Goal: Task Accomplishment & Management: Manage account settings

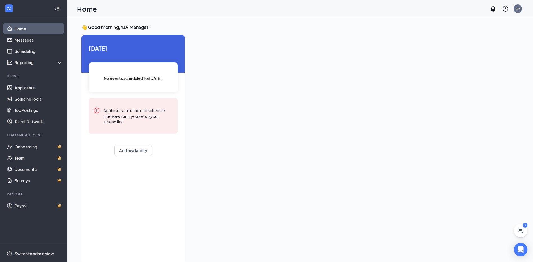
click at [56, 10] on icon "Collapse" at bounding box center [57, 9] width 6 height 6
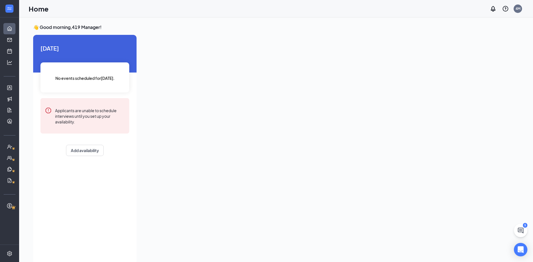
click at [14, 8] on div at bounding box center [9, 8] width 19 height 17
click at [14, 9] on div at bounding box center [9, 8] width 11 height 11
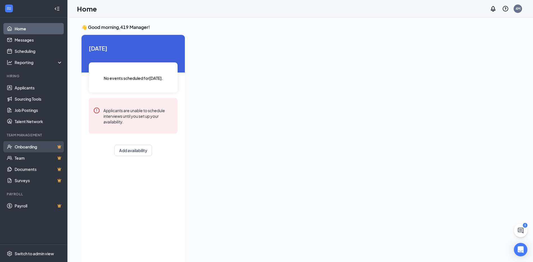
click at [38, 149] on link "Onboarding" at bounding box center [39, 146] width 48 height 11
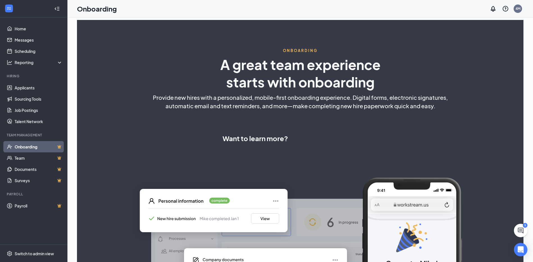
select select "US"
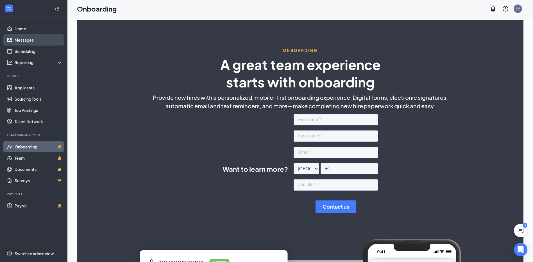
click at [42, 43] on link "Messages" at bounding box center [39, 39] width 48 height 11
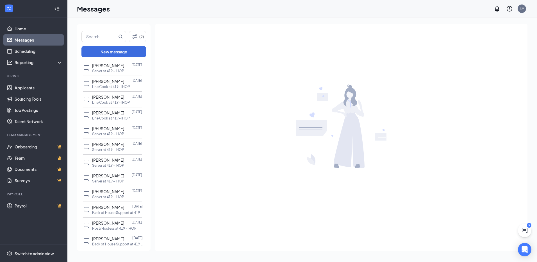
scroll to position [393, 0]
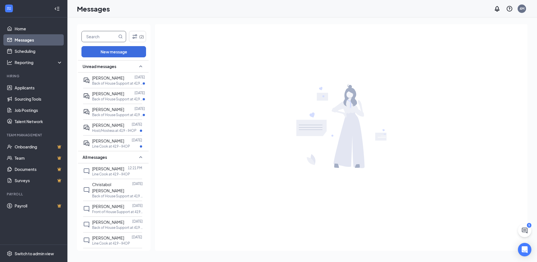
click at [105, 39] on input "text" at bounding box center [99, 36] width 35 height 11
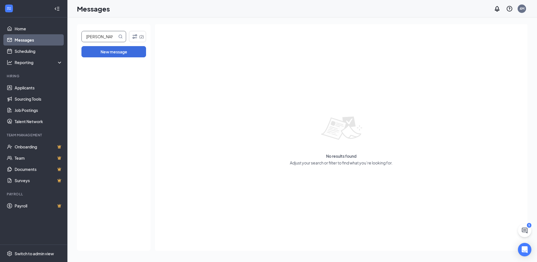
click at [99, 35] on input "[PERSON_NAME]" at bounding box center [99, 36] width 35 height 11
type input "h"
click at [34, 32] on link "Home" at bounding box center [39, 28] width 48 height 11
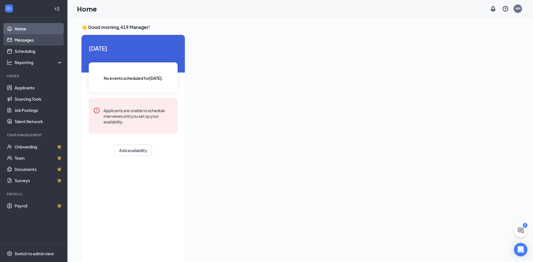
click at [39, 42] on link "Messages" at bounding box center [39, 39] width 48 height 11
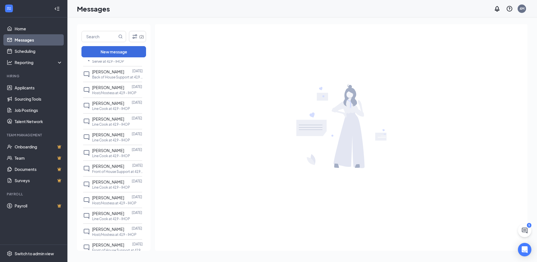
scroll to position [710, 0]
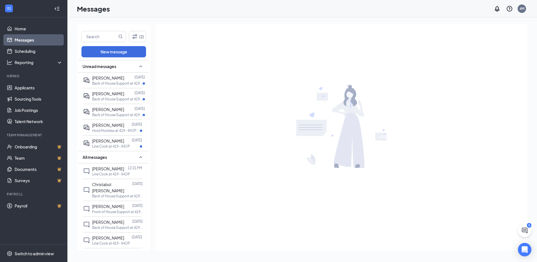
drag, startPoint x: 145, startPoint y: 116, endPoint x: 147, endPoint y: 233, distance: 116.6
click at [149, 232] on div "Unread messages [PERSON_NAME] [DATE] Back of House Support at 419 - IHOP [PERSO…" at bounding box center [114, 156] width 74 height 192
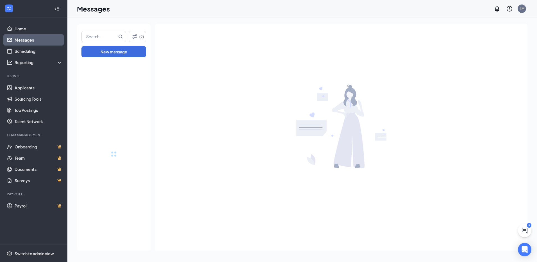
click at [147, 233] on div at bounding box center [114, 153] width 74 height 193
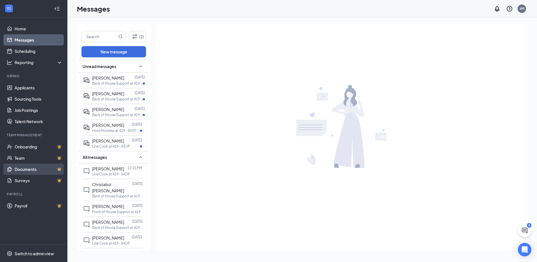
click at [49, 168] on link "Documents" at bounding box center [39, 169] width 48 height 11
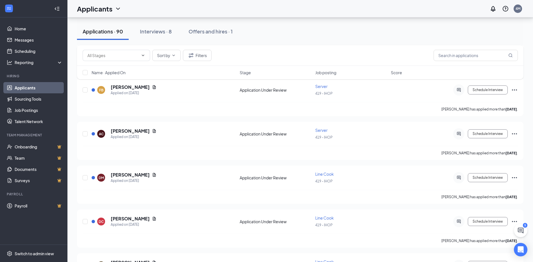
scroll to position [731, 0]
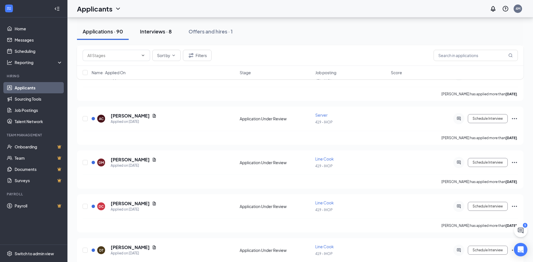
click at [168, 34] on div "Interviews · 8" at bounding box center [156, 31] width 32 height 7
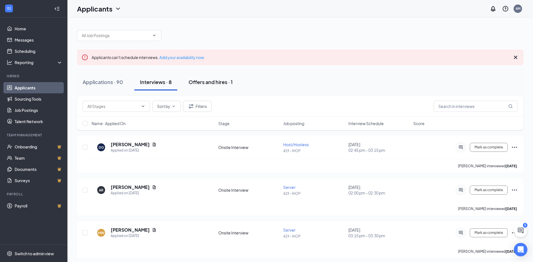
click at [204, 80] on div "Offers and hires · 1" at bounding box center [211, 81] width 44 height 7
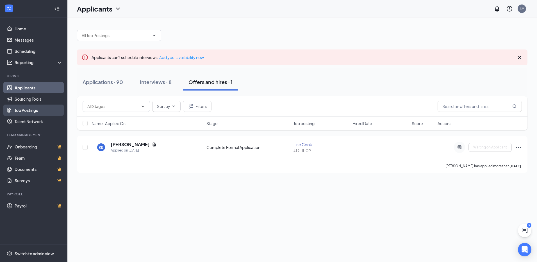
click at [20, 114] on link "Job Postings" at bounding box center [39, 110] width 48 height 11
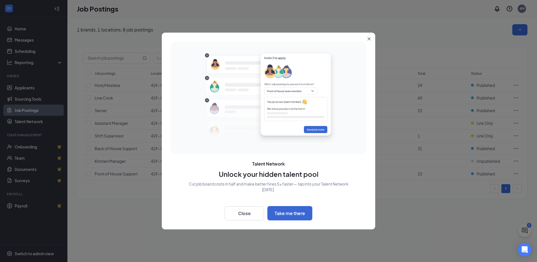
click at [370, 38] on icon "Close" at bounding box center [369, 38] width 3 height 3
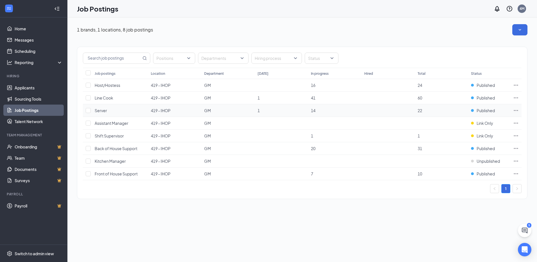
click at [91, 112] on td at bounding box center [87, 110] width 9 height 13
click at [86, 112] on input "checkbox" at bounding box center [88, 110] width 5 height 5
checkbox input "true"
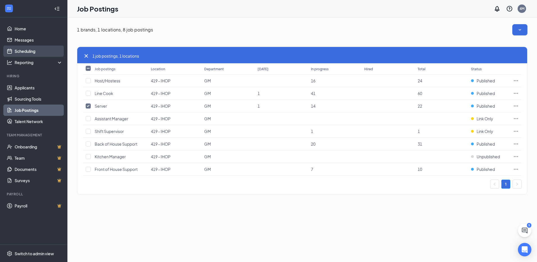
click at [32, 48] on link "Scheduling" at bounding box center [39, 51] width 48 height 11
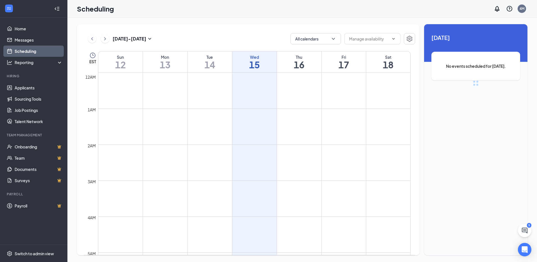
scroll to position [276, 0]
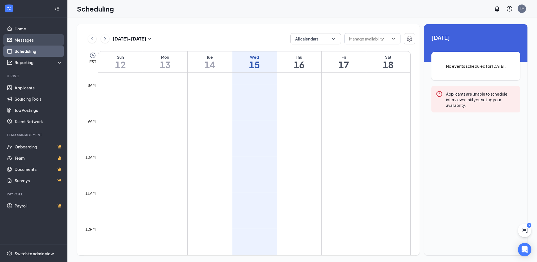
click at [29, 40] on link "Messages" at bounding box center [39, 39] width 48 height 11
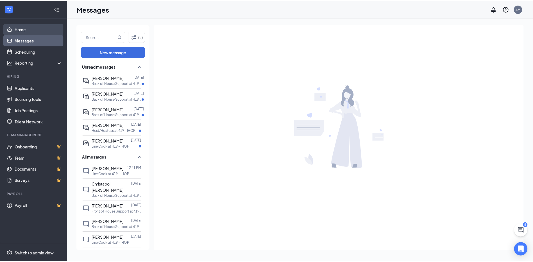
scroll to position [28, 0]
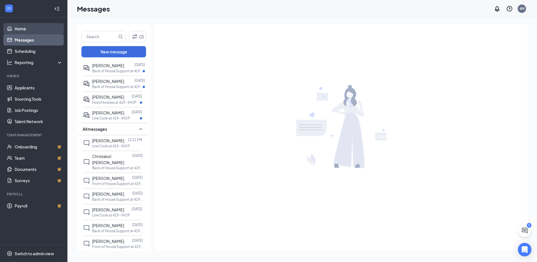
click at [19, 28] on link "Home" at bounding box center [39, 28] width 48 height 11
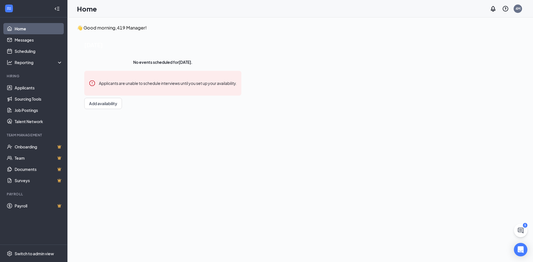
click at [249, 118] on div at bounding box center [249, 74] width 0 height 87
drag, startPoint x: 254, startPoint y: 114, endPoint x: 248, endPoint y: 113, distance: 6.6
click at [249, 114] on div at bounding box center [249, 74] width 0 height 87
click at [29, 92] on link "Applicants" at bounding box center [39, 87] width 48 height 11
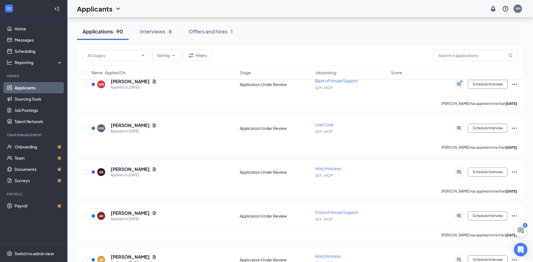
scroll to position [1770, 0]
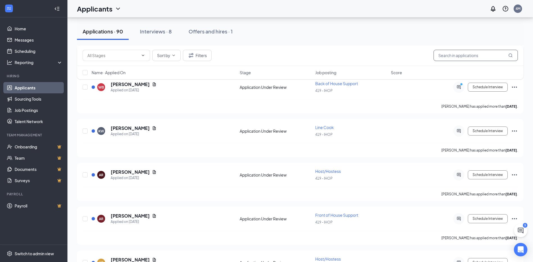
click at [469, 55] on input "text" at bounding box center [476, 55] width 84 height 11
type input "e"
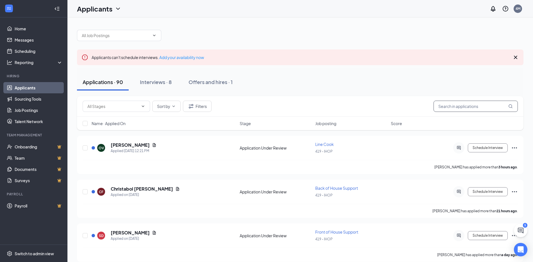
click at [448, 108] on input "text" at bounding box center [476, 106] width 84 height 11
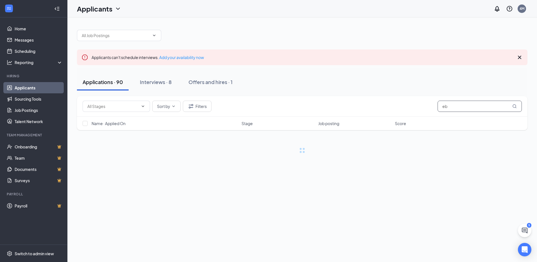
click at [459, 108] on input "eb" at bounding box center [480, 106] width 84 height 11
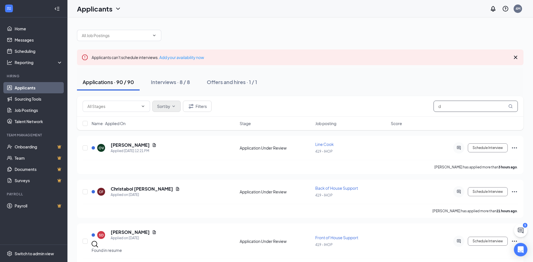
type input "d"
click at [159, 109] on button "Sort by" at bounding box center [166, 106] width 28 height 11
click at [169, 140] on div "Job posting" at bounding box center [173, 136] width 34 height 6
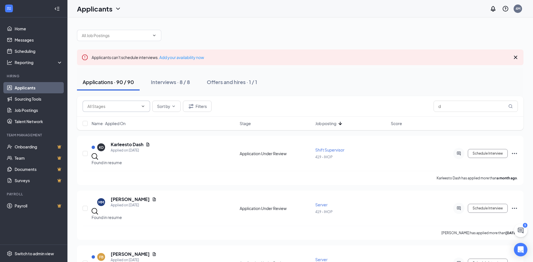
click at [105, 103] on span at bounding box center [116, 106] width 67 height 11
click at [106, 105] on input "text" at bounding box center [112, 106] width 51 height 6
click at [113, 114] on div "Application (7)" at bounding box center [100, 113] width 26 height 6
type input "Application (7)"
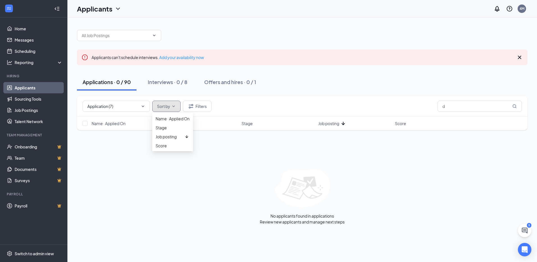
click at [171, 106] on button "Sort by" at bounding box center [166, 106] width 28 height 11
click at [169, 121] on div "Name · Applied On" at bounding box center [173, 118] width 34 height 6
click at [192, 110] on button "Filters" at bounding box center [197, 106] width 29 height 11
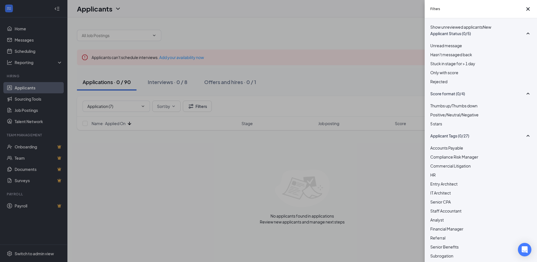
click at [318, 162] on div "Filters Show unreviewed applicants New Applicant Status (0/5) Unread message Ha…" at bounding box center [268, 131] width 537 height 262
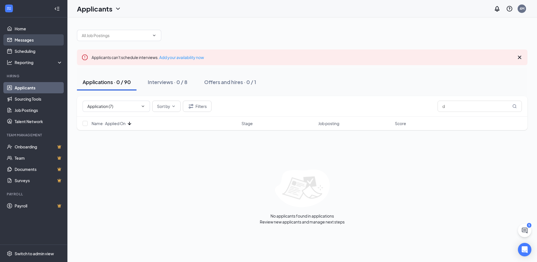
click at [34, 37] on link "Messages" at bounding box center [39, 39] width 48 height 11
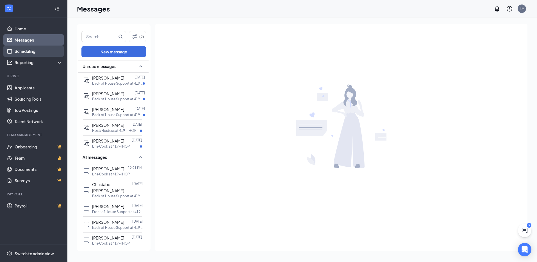
click at [30, 54] on link "Scheduling" at bounding box center [39, 51] width 48 height 11
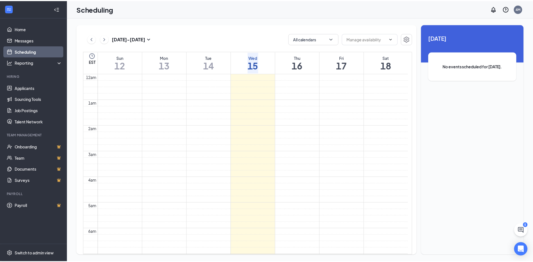
scroll to position [276, 0]
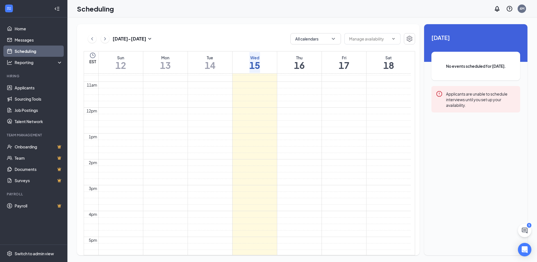
click at [258, 24] on td at bounding box center [254, 20] width 313 height 6
click at [29, 65] on div "Reporting" at bounding box center [39, 63] width 48 height 6
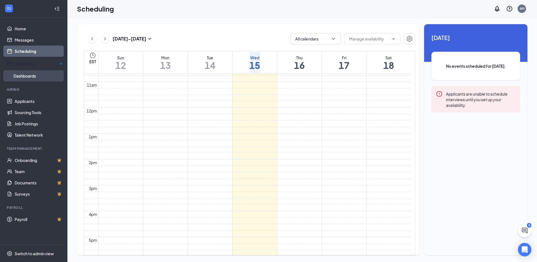
click at [27, 72] on link "Dashboards" at bounding box center [37, 75] width 49 height 11
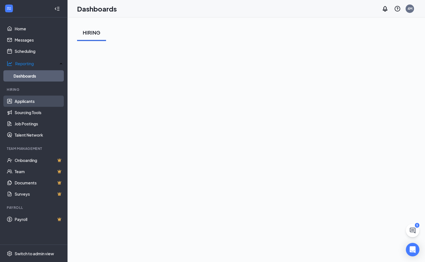
click at [31, 103] on link "Applicants" at bounding box center [39, 101] width 48 height 11
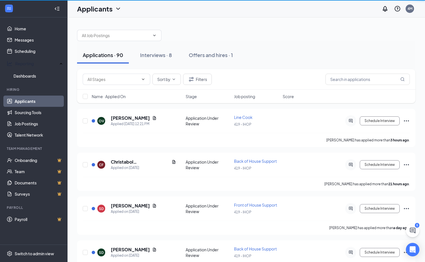
click at [31, 102] on link "Applicants" at bounding box center [39, 101] width 48 height 11
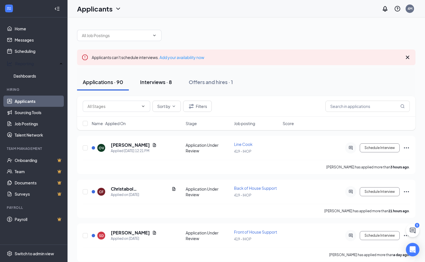
click at [170, 75] on button "Interviews · 8" at bounding box center [155, 82] width 43 height 17
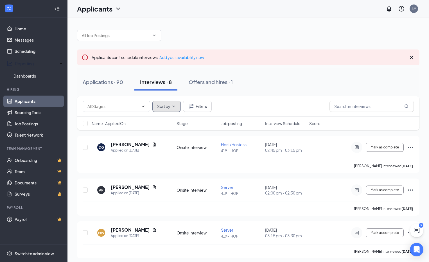
click at [173, 109] on button "Sort by" at bounding box center [166, 106] width 28 height 11
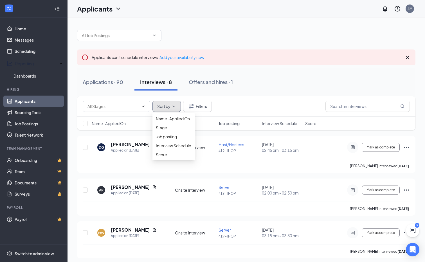
click at [172, 108] on icon "ChevronDown" at bounding box center [173, 106] width 4 height 4
click at [176, 122] on div "Name · Applied On" at bounding box center [173, 118] width 35 height 6
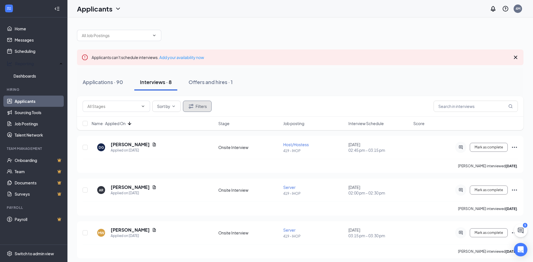
click at [198, 106] on button "Filters" at bounding box center [197, 106] width 29 height 11
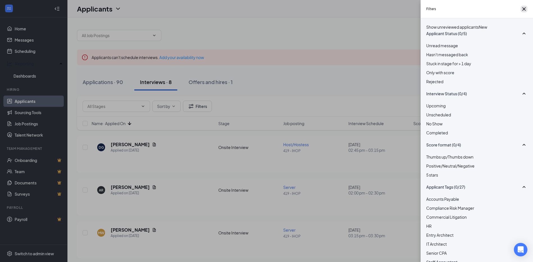
click at [526, 12] on button "button" at bounding box center [524, 9] width 7 height 7
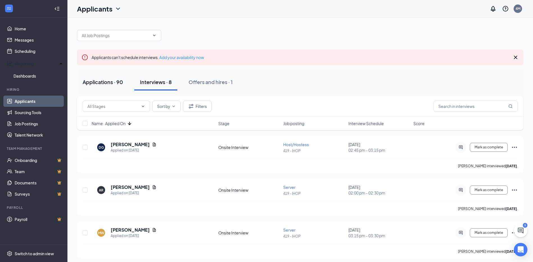
click at [109, 84] on div "Applications · 90" at bounding box center [103, 81] width 40 height 7
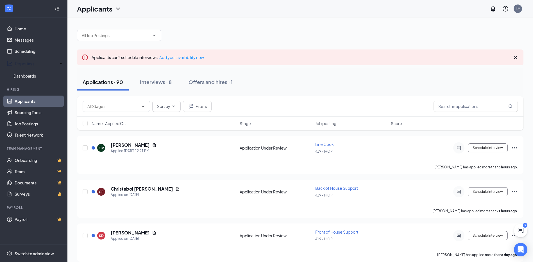
click at [110, 85] on div "Applications · 90" at bounding box center [103, 81] width 40 height 7
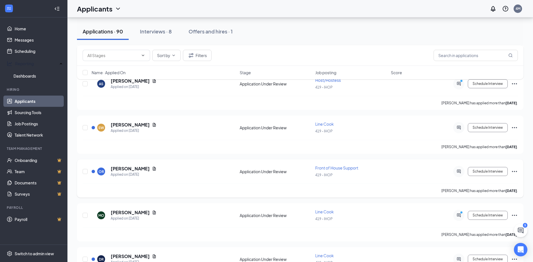
scroll to position [2810, 0]
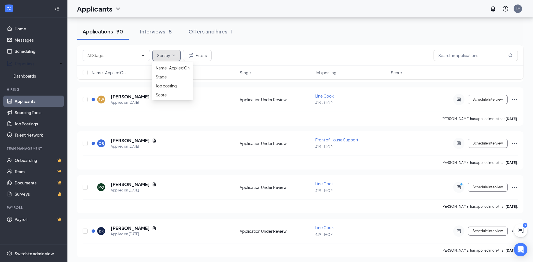
click at [170, 51] on button "Sort by" at bounding box center [166, 55] width 28 height 11
click at [97, 54] on input "text" at bounding box center [112, 55] width 51 height 6
click at [114, 72] on div "Application Under Review (6697)" at bounding box center [116, 69] width 59 height 6
type input "Application Under Review (6697)"
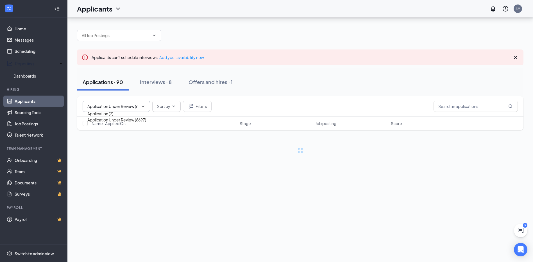
scroll to position [0, 0]
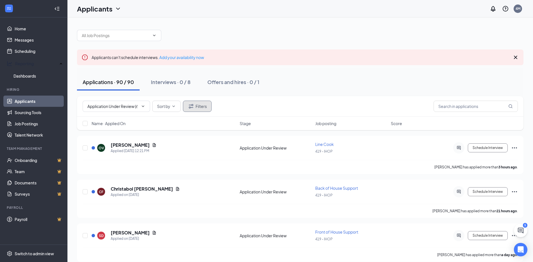
click at [199, 109] on button "Filters" at bounding box center [197, 106] width 29 height 11
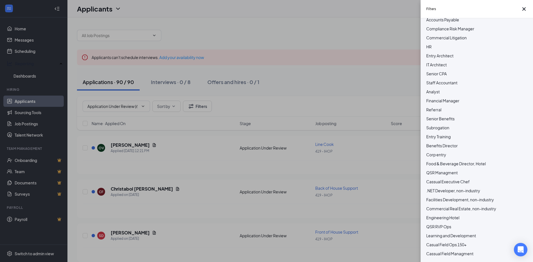
scroll to position [140, 0]
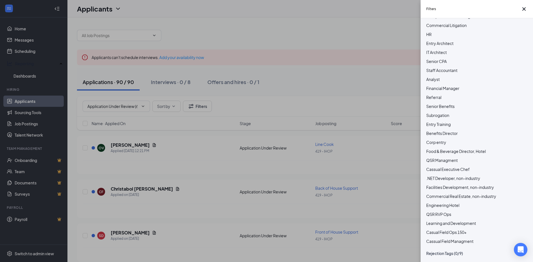
click at [210, 92] on div "Filters Show unreviewed applicants New Applicant Status (0/5) Unread message Ha…" at bounding box center [266, 131] width 533 height 262
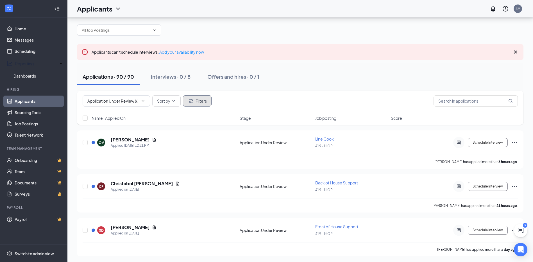
scroll to position [0, 0]
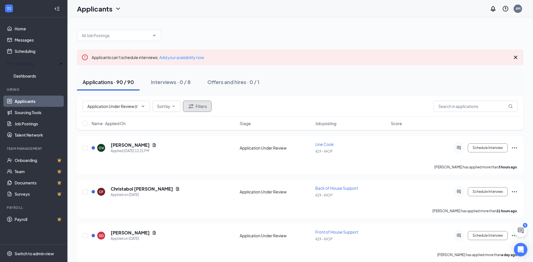
click at [188, 106] on icon "Filter" at bounding box center [191, 106] width 7 height 7
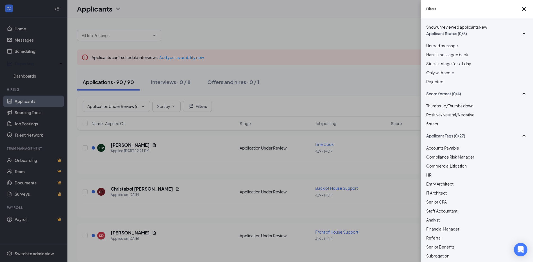
click at [180, 106] on div "Filters Show unreviewed applicants New Applicant Status (0/5) Unread message Ha…" at bounding box center [266, 131] width 533 height 262
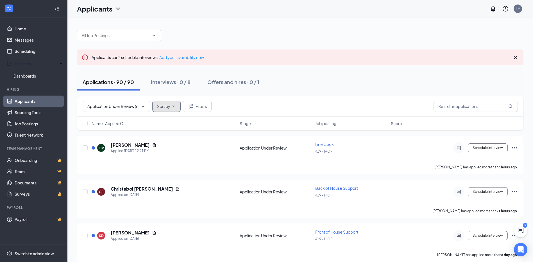
click at [178, 107] on button "Sort by" at bounding box center [166, 106] width 28 height 11
click at [171, 107] on button "Sort by" at bounding box center [166, 106] width 28 height 11
click at [39, 108] on link "Sourcing Tools" at bounding box center [39, 112] width 48 height 11
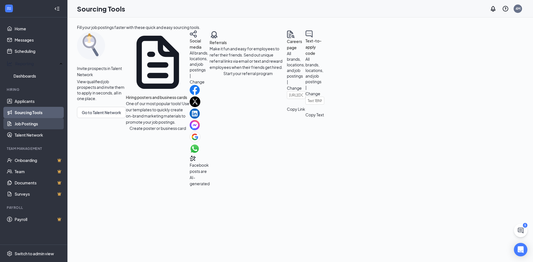
drag, startPoint x: 32, startPoint y: 116, endPoint x: 33, endPoint y: 120, distance: 3.4
click at [32, 118] on link "Job Postings" at bounding box center [39, 123] width 48 height 11
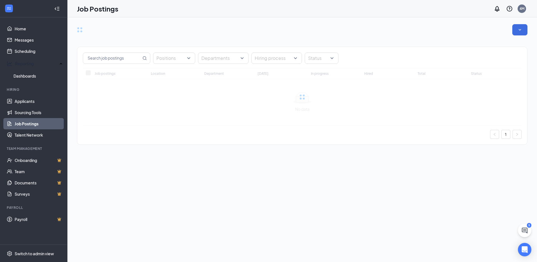
click at [33, 120] on link "Job Postings" at bounding box center [39, 123] width 48 height 11
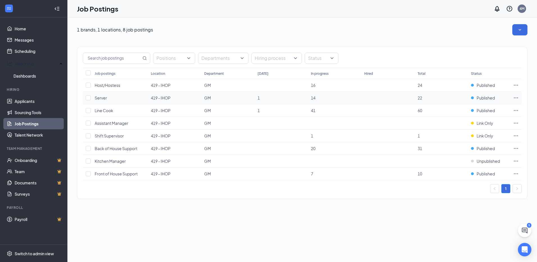
click at [128, 103] on td "Server" at bounding box center [120, 98] width 56 height 13
click at [106, 99] on span "Server" at bounding box center [101, 97] width 12 height 5
